Goal: Task Accomplishment & Management: Manage account settings

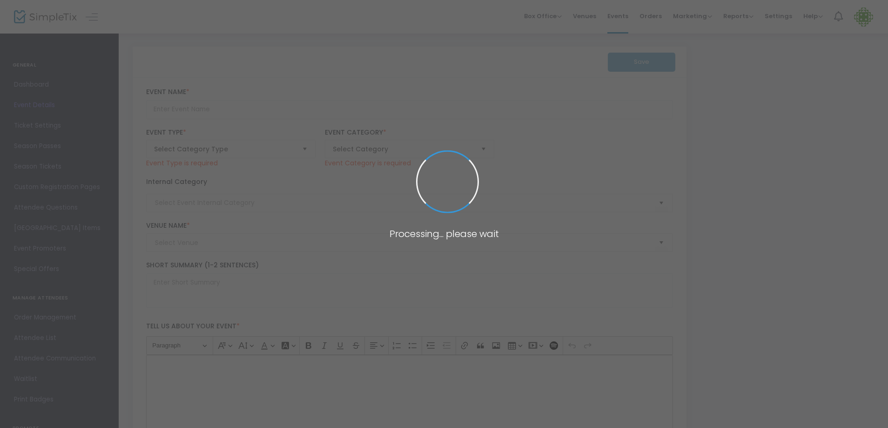
type input "Pollywog Station Lavender Farm Tour Ticket"
type textarea "Embark on a sensory journey through our enchanting lavender farm nestled in the…"
type input "Buy Tickets"
type input "Pollywog Station [GEOGRAPHIC_DATA]"
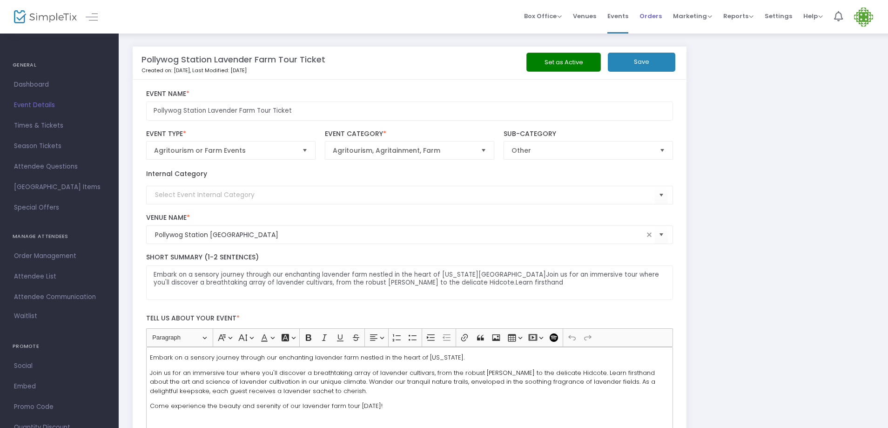
drag, startPoint x: 653, startPoint y: 14, endPoint x: 741, endPoint y: 85, distance: 112.6
click at [654, 14] on span "Orders" at bounding box center [651, 16] width 22 height 24
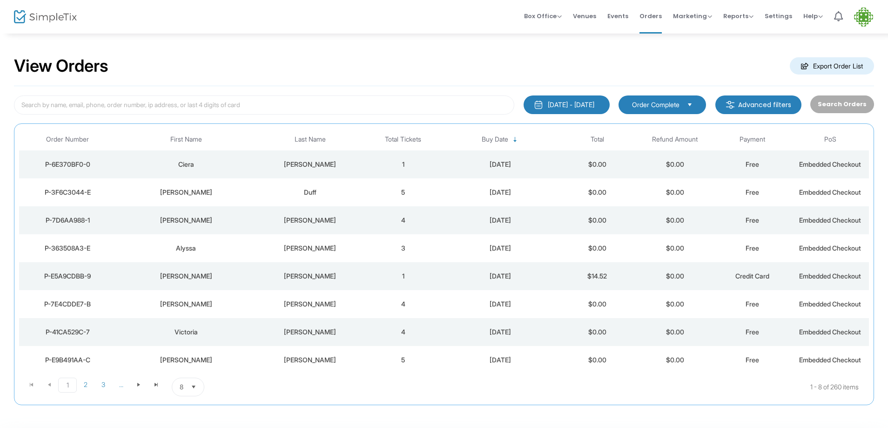
click at [307, 164] on div "[PERSON_NAME]" at bounding box center [310, 164] width 104 height 9
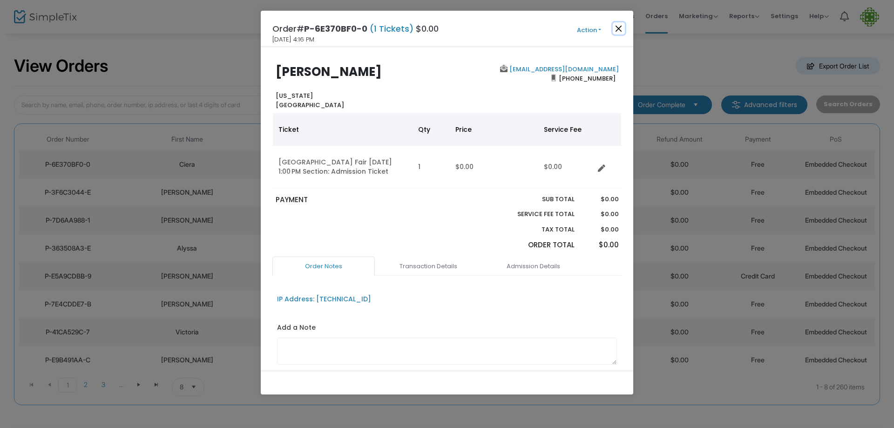
click at [621, 26] on button "Close" at bounding box center [619, 28] width 12 height 12
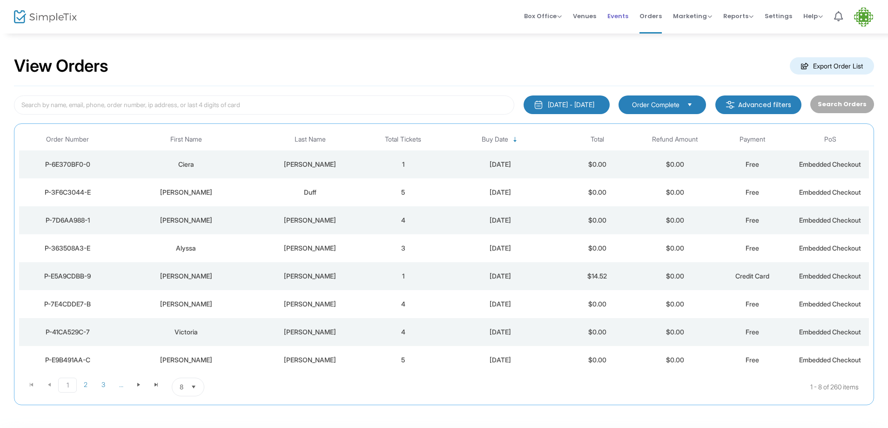
click at [621, 17] on span "Events" at bounding box center [617, 16] width 21 height 24
